Goal: Task Accomplishment & Management: Use online tool/utility

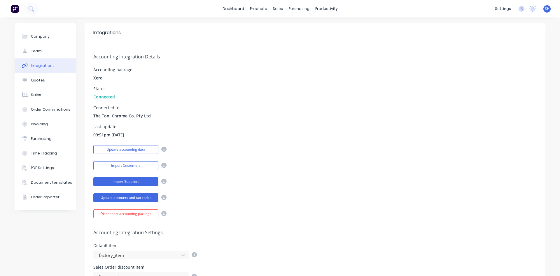
click at [134, 180] on button "Import Suppliers" at bounding box center [125, 181] width 65 height 9
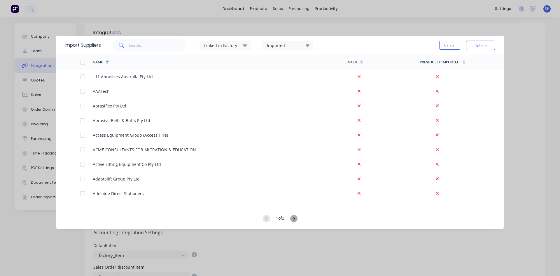
click at [82, 62] on div at bounding box center [83, 62] width 12 height 12
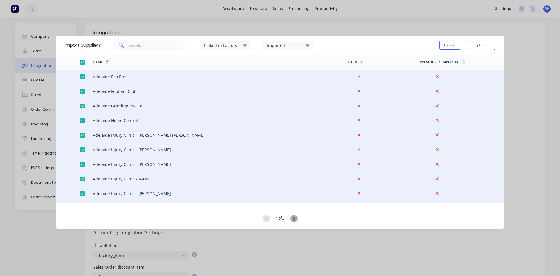
scroll to position [132, 0]
click at [83, 135] on div at bounding box center [83, 135] width 12 height 12
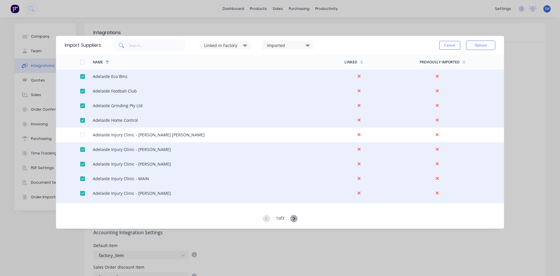
click at [83, 151] on div at bounding box center [83, 150] width 12 height 12
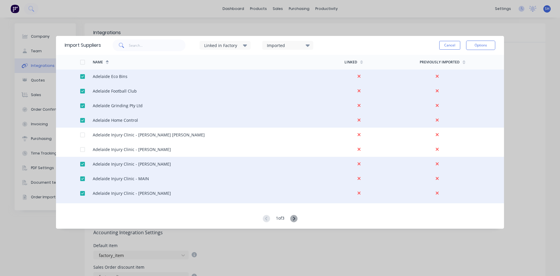
click at [82, 164] on div at bounding box center [83, 164] width 12 height 12
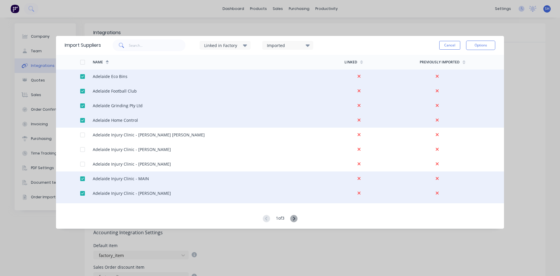
click at [82, 179] on div at bounding box center [83, 179] width 12 height 12
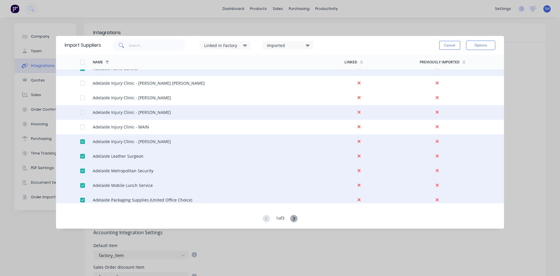
scroll to position [184, 0]
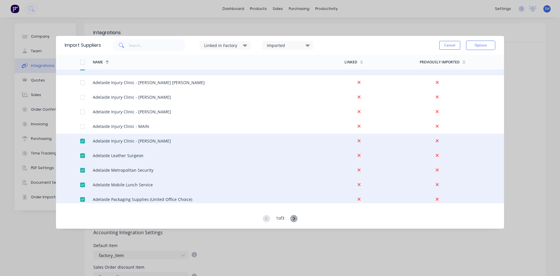
click at [80, 142] on div at bounding box center [74, 141] width 13 height 15
click at [82, 141] on div at bounding box center [83, 141] width 12 height 12
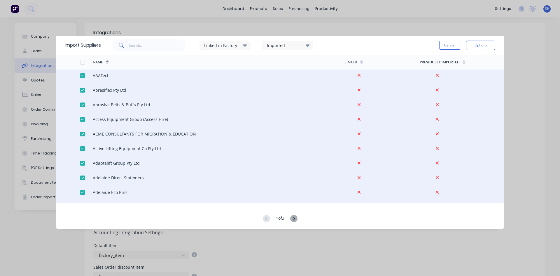
scroll to position [0, 0]
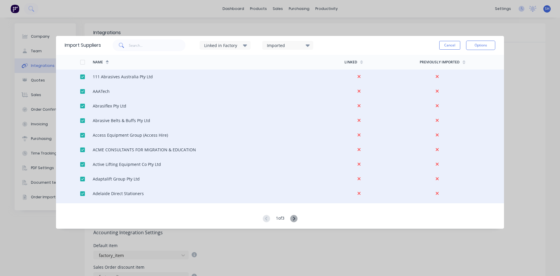
click at [83, 64] on div at bounding box center [83, 62] width 12 height 12
click at [83, 62] on div at bounding box center [83, 62] width 12 height 12
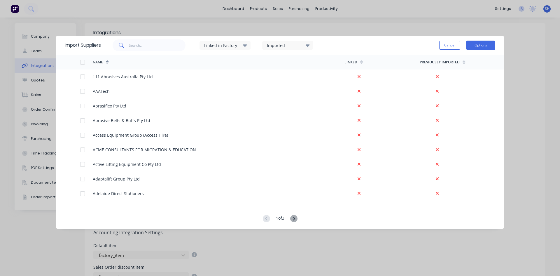
click at [478, 47] on button "Options" at bounding box center [480, 45] width 29 height 9
click at [516, 85] on div "Import Suppliers Linked in Factory Imported Cancel Options Name Linked Previous…" at bounding box center [280, 138] width 560 height 276
click at [448, 48] on button "Cancel" at bounding box center [449, 45] width 21 height 9
